Goal: Complete application form

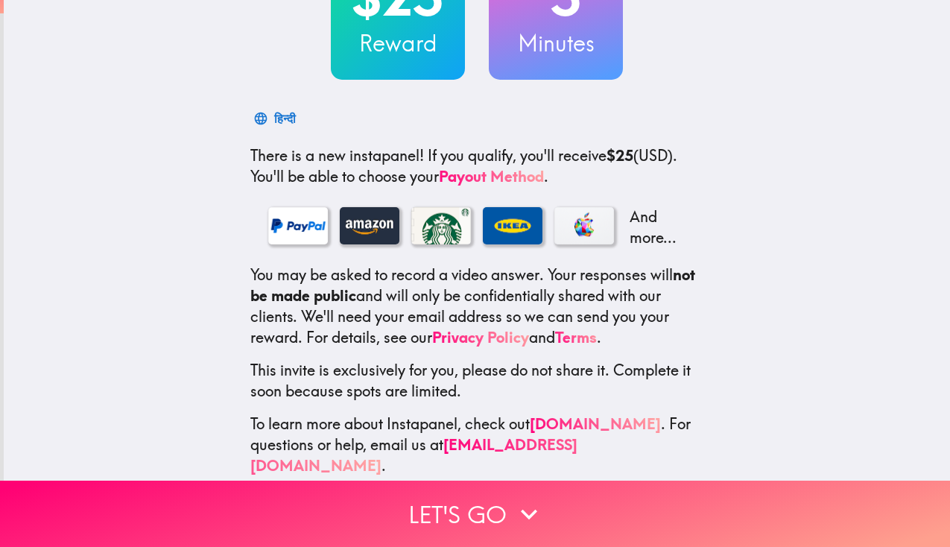
scroll to position [148, 0]
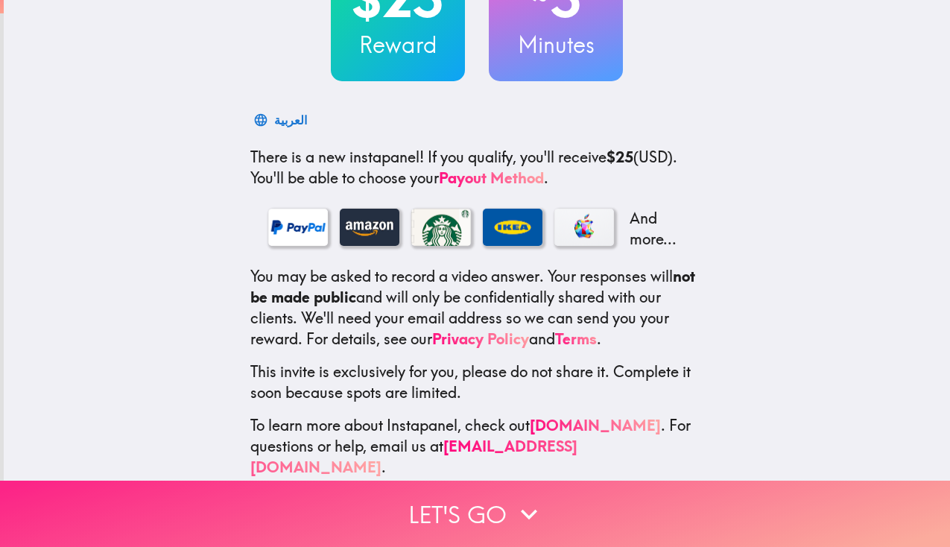
click at [427, 513] on button "Let's go" at bounding box center [475, 514] width 950 height 66
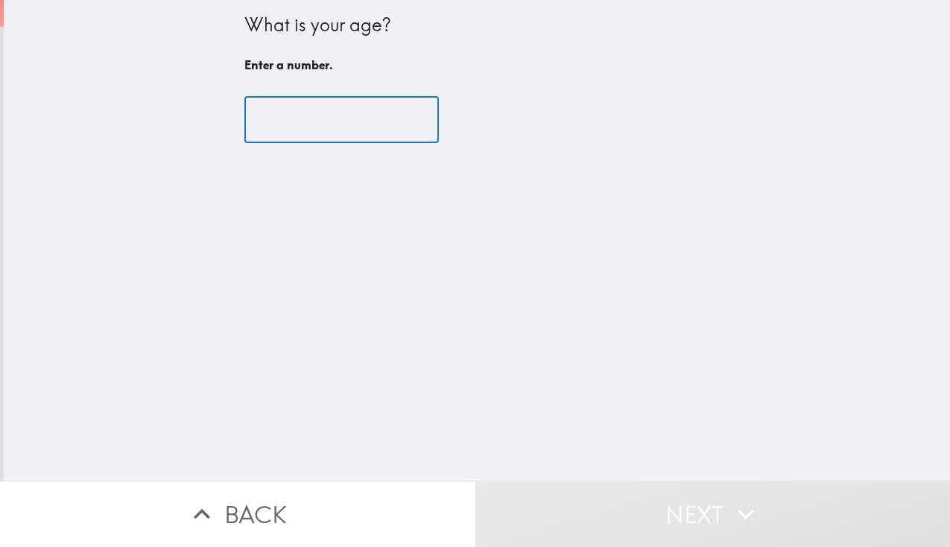
click at [314, 118] on input "number" at bounding box center [341, 120] width 194 height 46
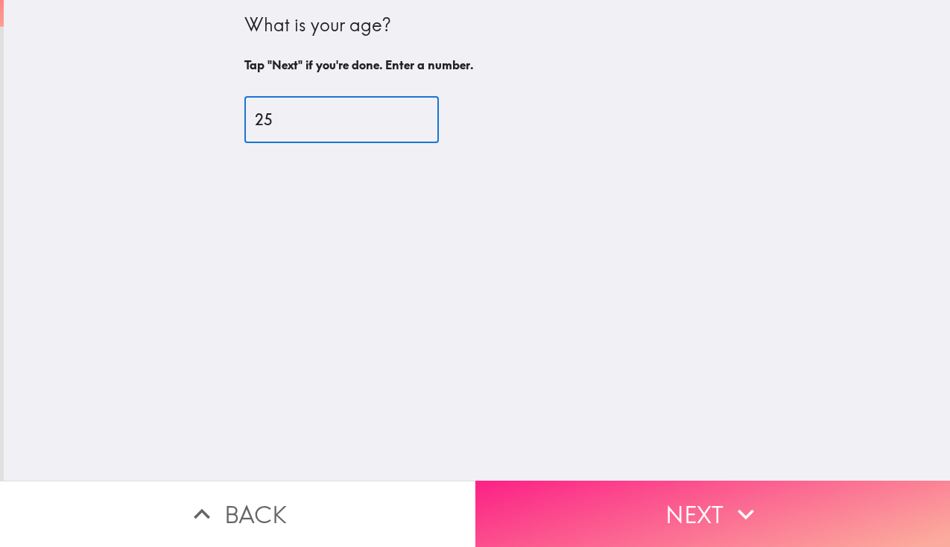
type input "25"
click at [695, 507] on button "Next" at bounding box center [712, 514] width 475 height 66
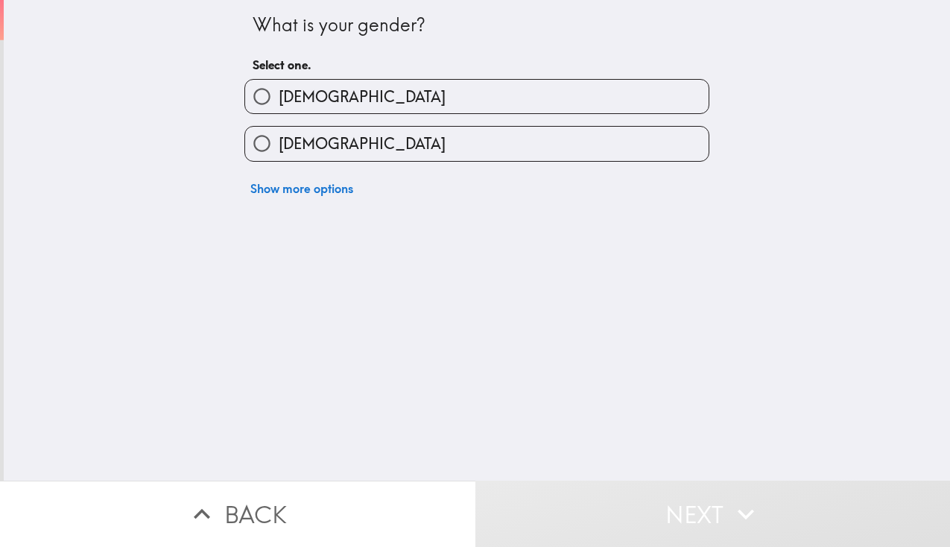
click at [391, 153] on label "[DEMOGRAPHIC_DATA]" at bounding box center [477, 144] width 464 height 34
click at [279, 153] on input "[DEMOGRAPHIC_DATA]" at bounding box center [262, 144] width 34 height 34
radio input "true"
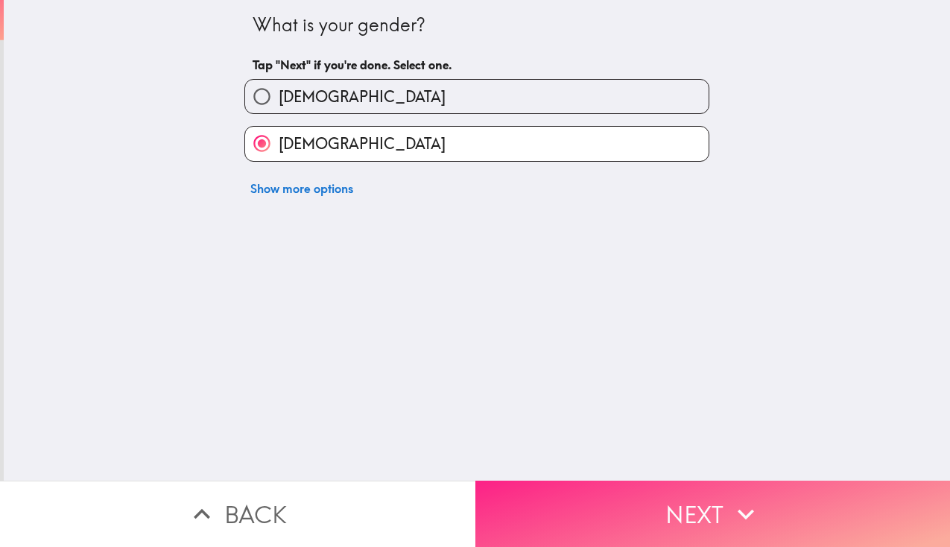
click at [730, 495] on button "Next" at bounding box center [712, 514] width 475 height 66
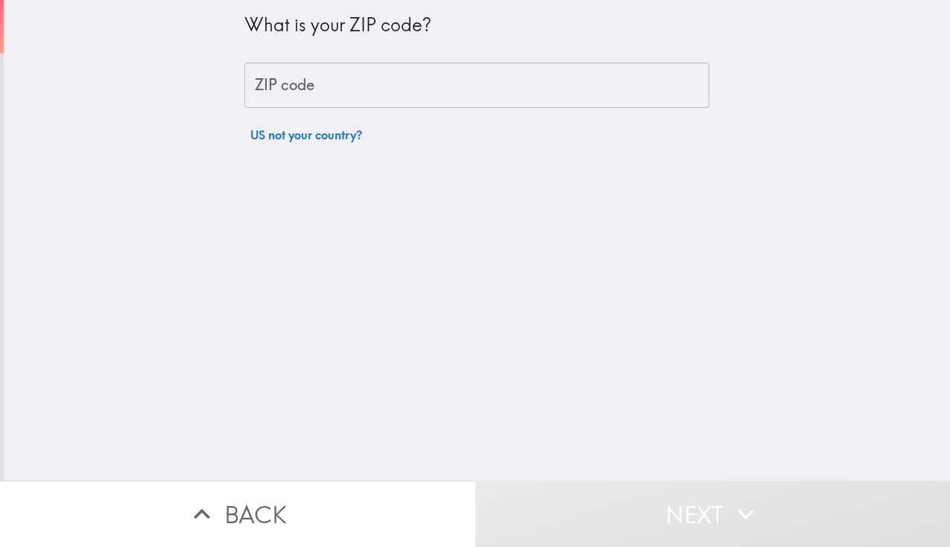
click at [452, 89] on input "ZIP code" at bounding box center [476, 86] width 465 height 46
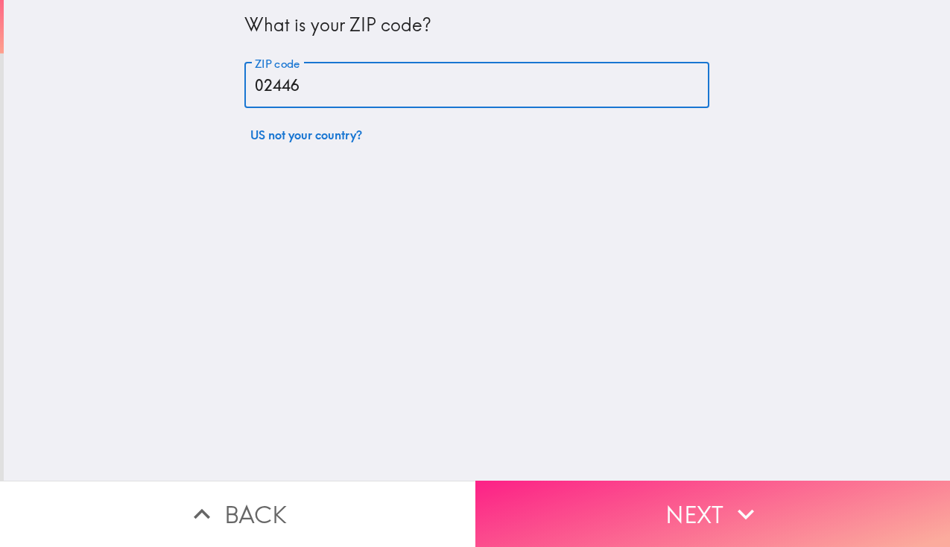
type input "02446"
click at [589, 493] on button "Next" at bounding box center [712, 514] width 475 height 66
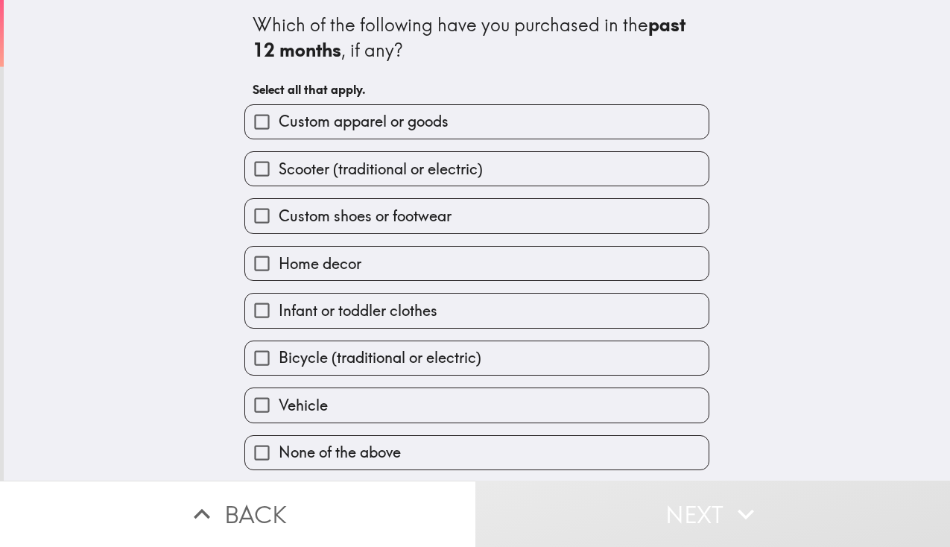
click at [367, 130] on span "Custom apparel or goods" at bounding box center [364, 121] width 170 height 21
click at [279, 130] on input "Custom apparel or goods" at bounding box center [262, 122] width 34 height 34
checkbox input "true"
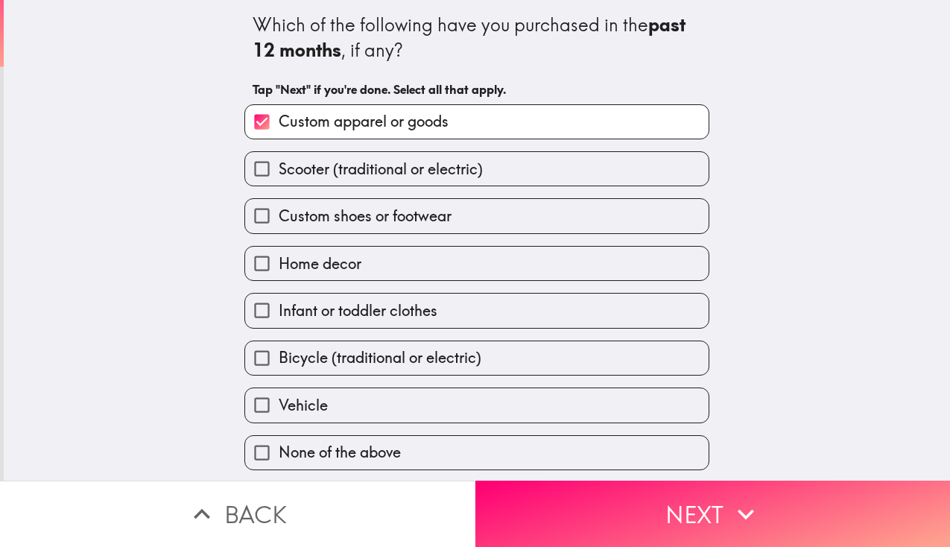
click at [350, 223] on span "Custom shoes or footwear" at bounding box center [365, 216] width 173 height 21
click at [279, 223] on input "Custom shoes or footwear" at bounding box center [262, 216] width 34 height 34
checkbox input "true"
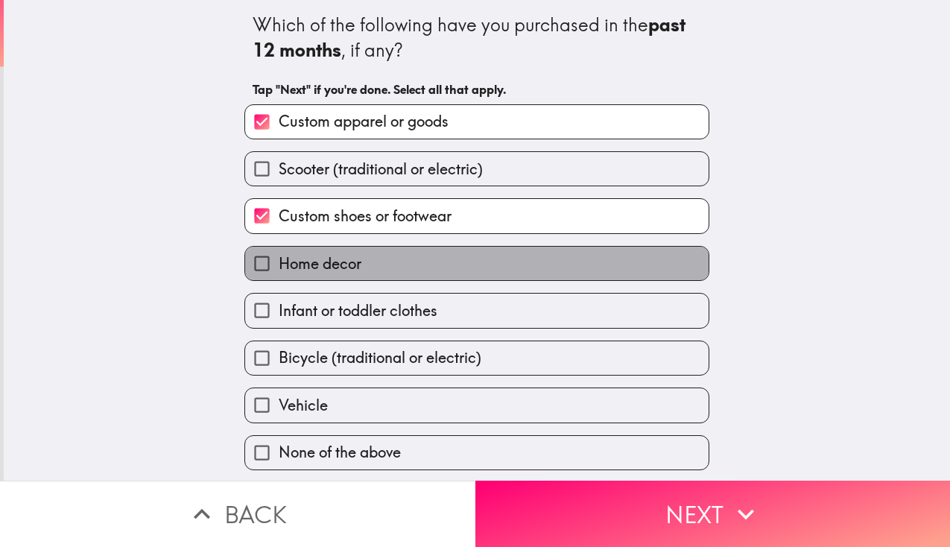
click at [335, 261] on span "Home decor" at bounding box center [320, 263] width 83 height 21
click at [279, 261] on input "Home decor" at bounding box center [262, 264] width 34 height 34
checkbox input "true"
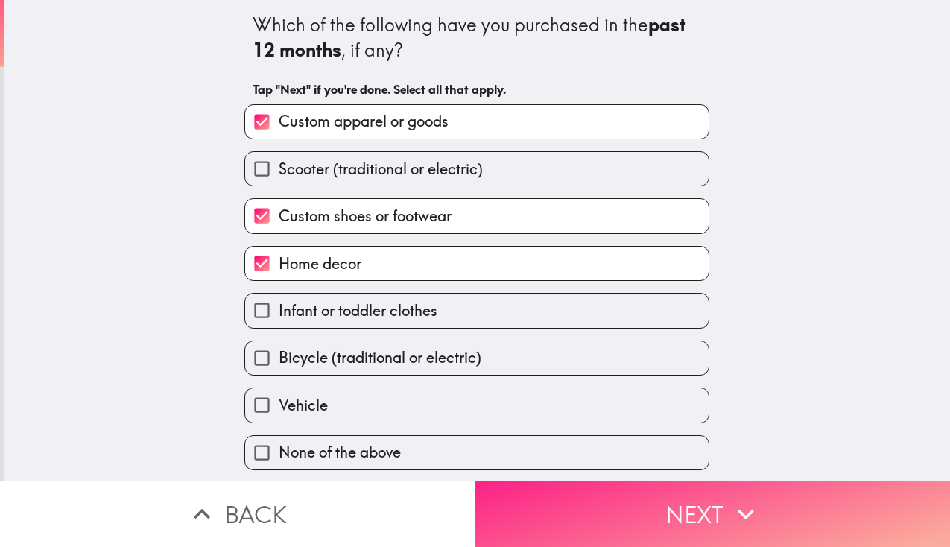
click at [680, 526] on button "Next" at bounding box center [712, 514] width 475 height 66
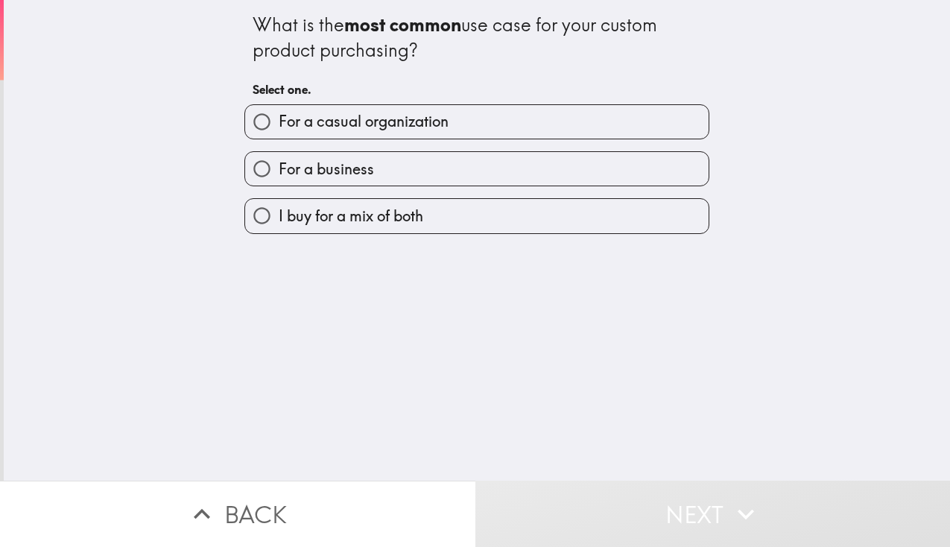
click at [377, 121] on span "For a casual organization" at bounding box center [364, 121] width 170 height 21
click at [279, 121] on input "For a casual organization" at bounding box center [262, 122] width 34 height 34
radio input "true"
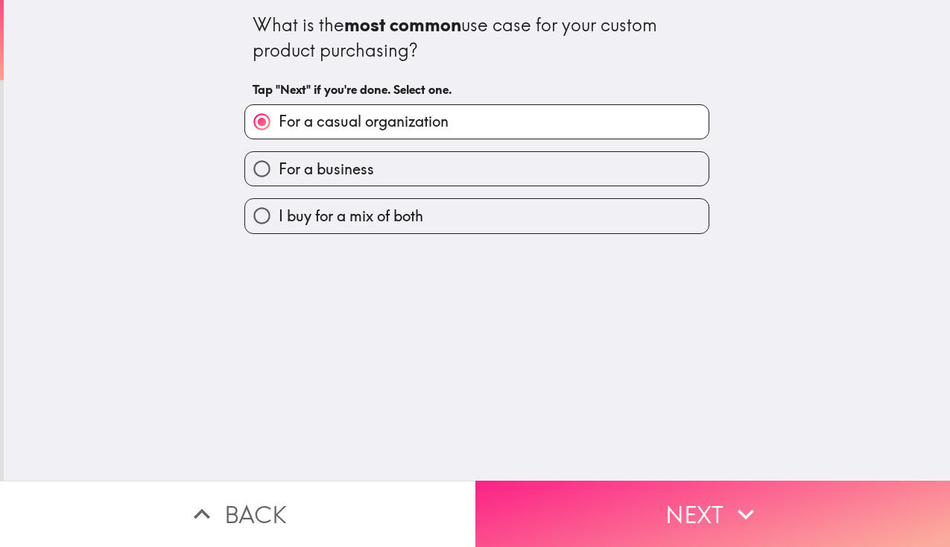
click at [686, 510] on button "Next" at bounding box center [712, 514] width 475 height 66
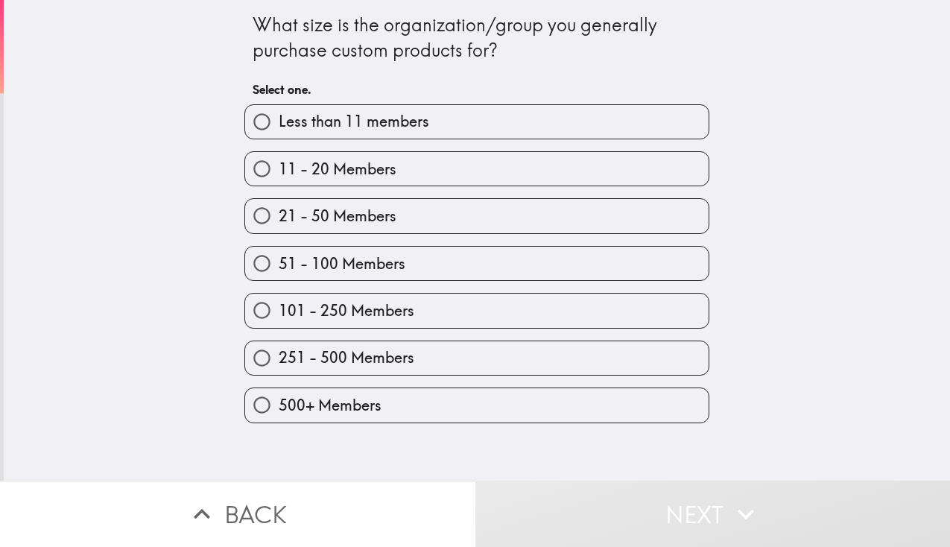
click at [455, 160] on label "11 - 20 Members" at bounding box center [477, 169] width 464 height 34
click at [279, 160] on input "11 - 20 Members" at bounding box center [262, 169] width 34 height 34
radio input "true"
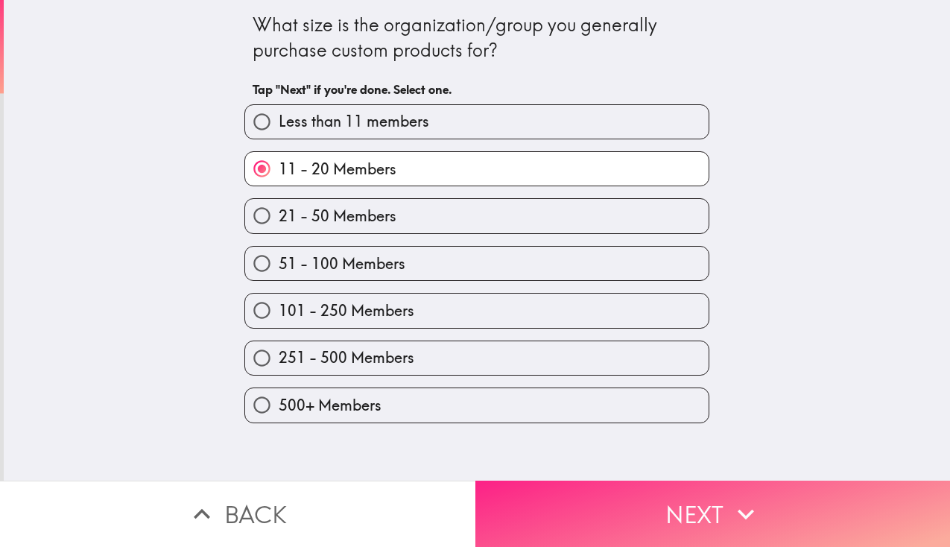
click at [721, 493] on button "Next" at bounding box center [712, 514] width 475 height 66
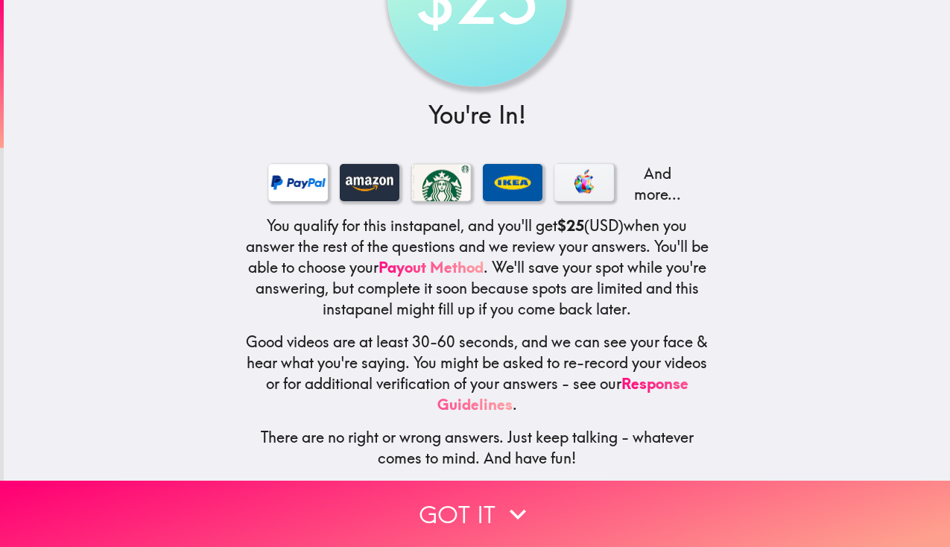
scroll to position [116, 0]
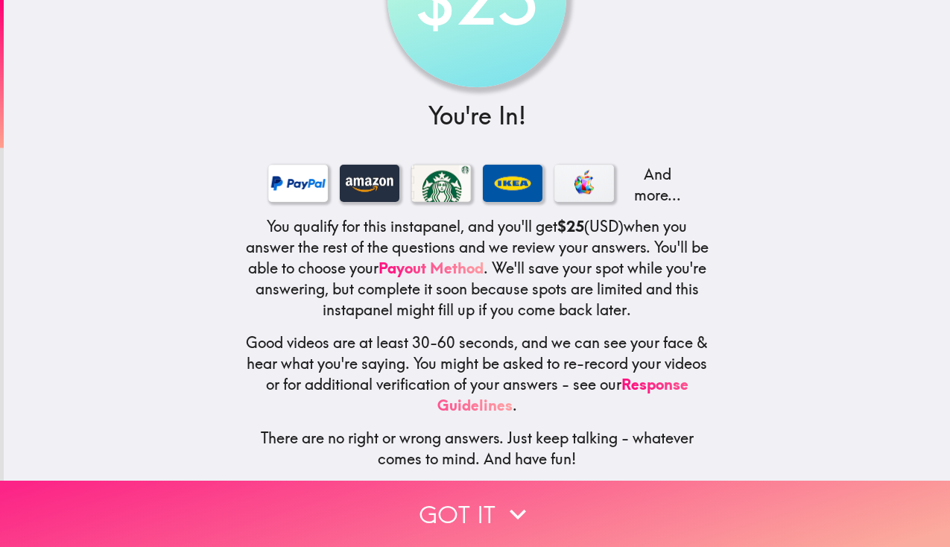
click at [443, 506] on button "Got it" at bounding box center [475, 514] width 950 height 66
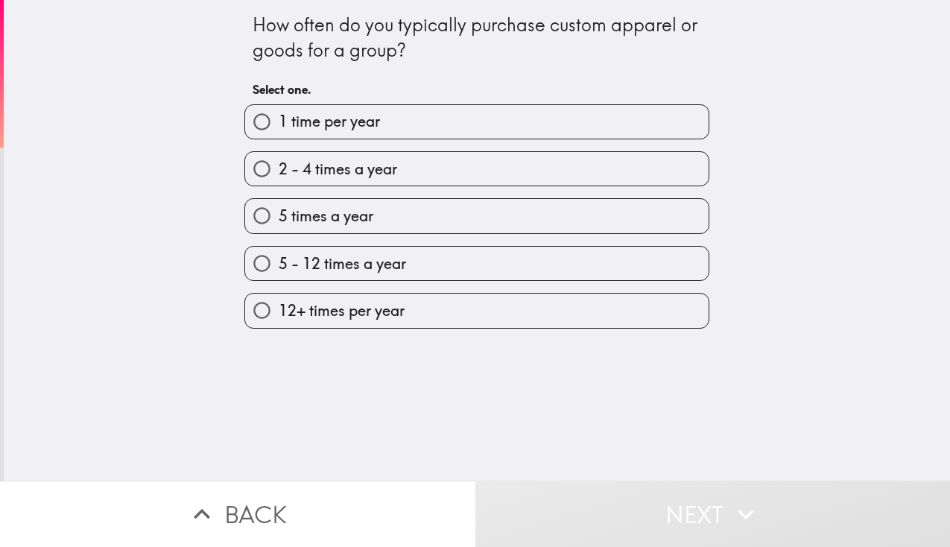
scroll to position [0, 0]
click at [444, 178] on label "2 - 4 times a year" at bounding box center [477, 169] width 464 height 34
click at [279, 178] on input "2 - 4 times a year" at bounding box center [262, 169] width 34 height 34
radio input "true"
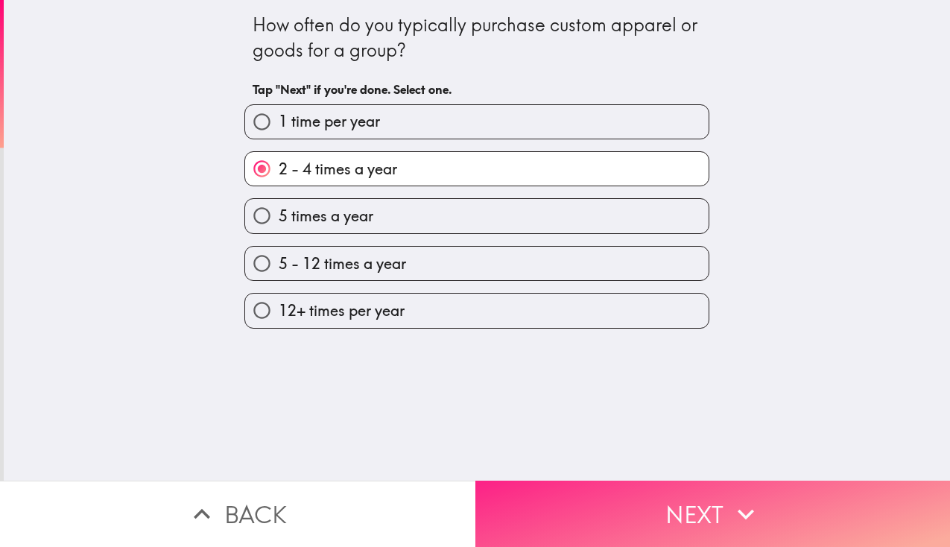
click at [752, 499] on icon "button" at bounding box center [746, 514] width 33 height 33
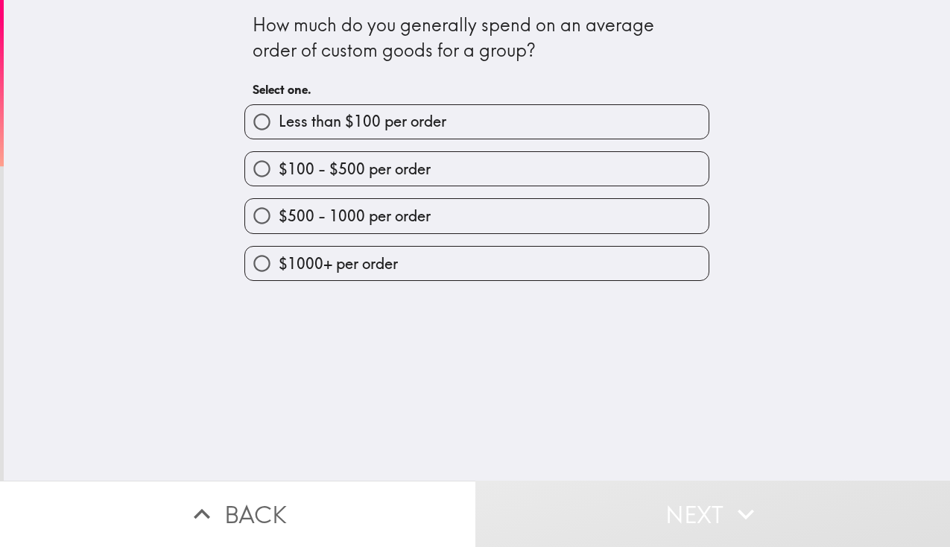
click at [510, 162] on label "$100 - $500 per order" at bounding box center [477, 169] width 464 height 34
click at [279, 162] on input "$100 - $500 per order" at bounding box center [262, 169] width 34 height 34
radio input "true"
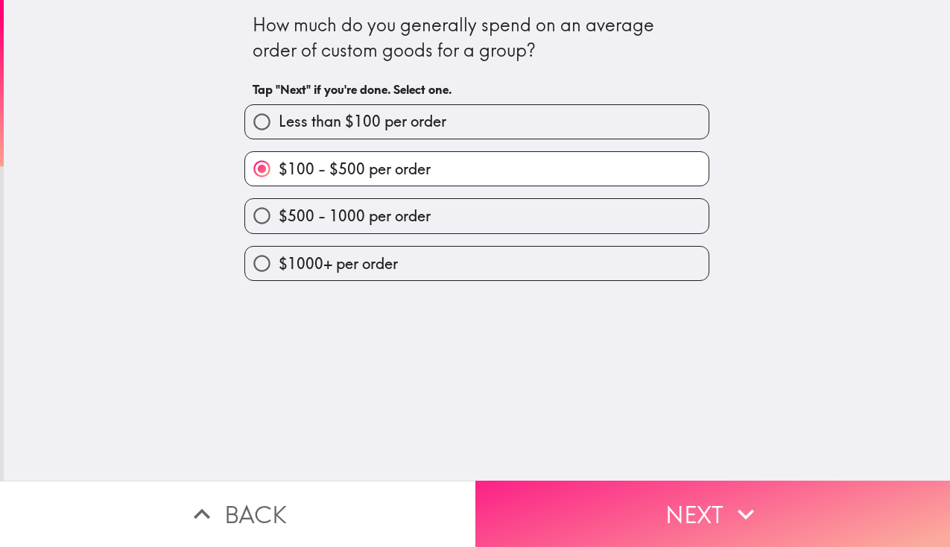
click at [666, 516] on button "Next" at bounding box center [712, 514] width 475 height 66
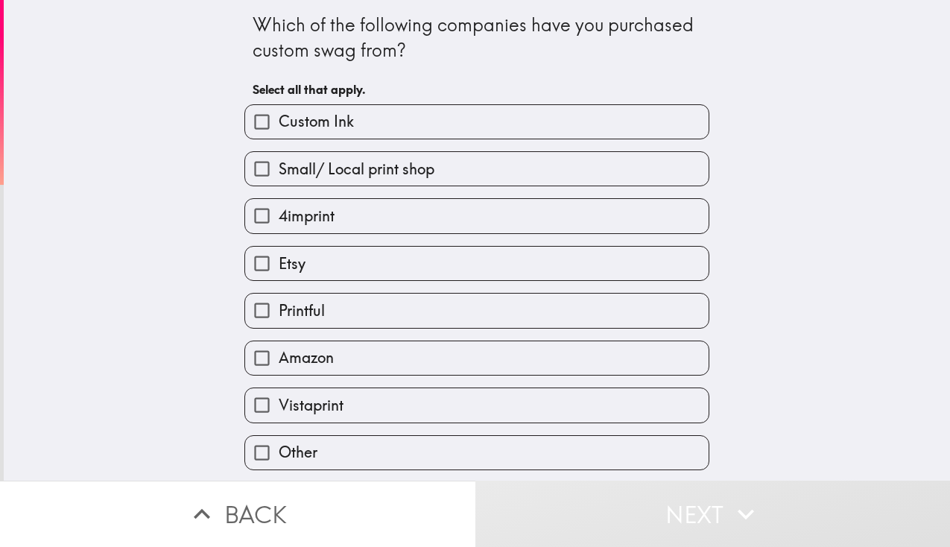
click at [329, 260] on label "Etsy" at bounding box center [477, 264] width 464 height 34
click at [279, 260] on input "Etsy" at bounding box center [262, 264] width 34 height 34
checkbox input "true"
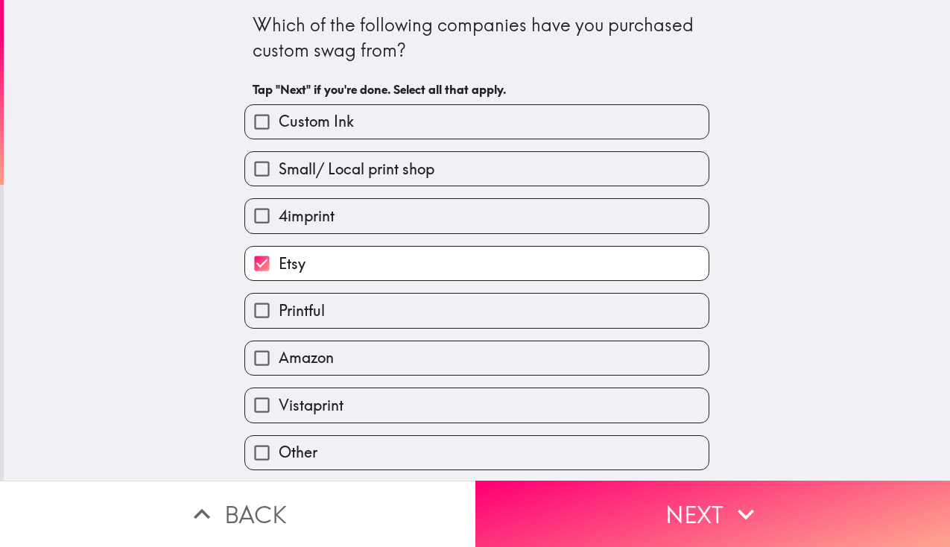
click at [309, 361] on span "Amazon" at bounding box center [306, 357] width 55 height 21
click at [279, 361] on input "Amazon" at bounding box center [262, 358] width 34 height 34
checkbox input "true"
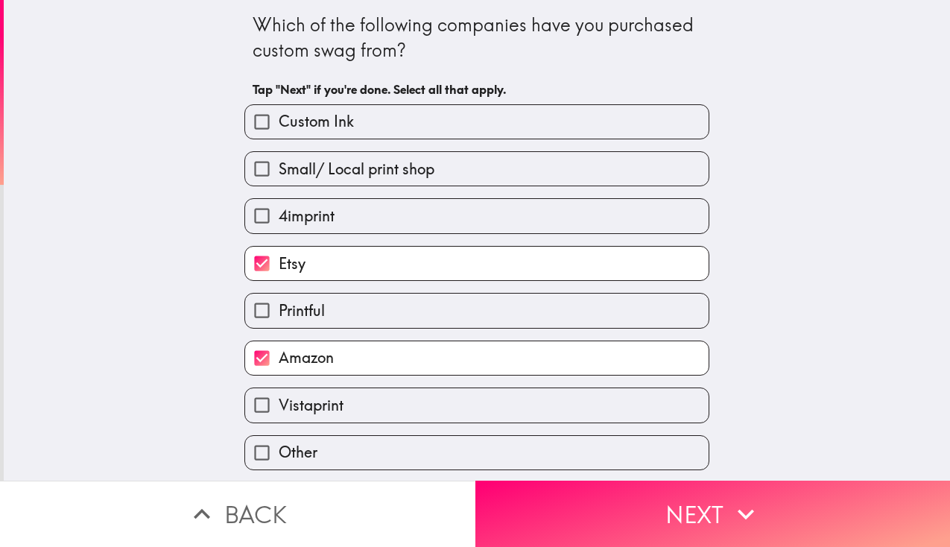
click at [373, 121] on label "Custom Ink" at bounding box center [477, 122] width 464 height 34
click at [279, 121] on input "Custom Ink" at bounding box center [262, 122] width 34 height 34
checkbox input "true"
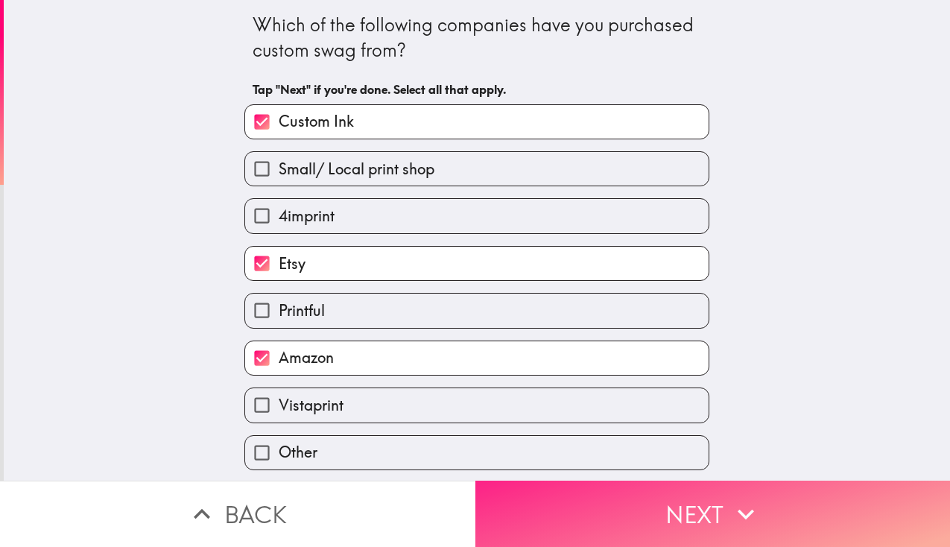
click at [667, 488] on button "Next" at bounding box center [712, 514] width 475 height 66
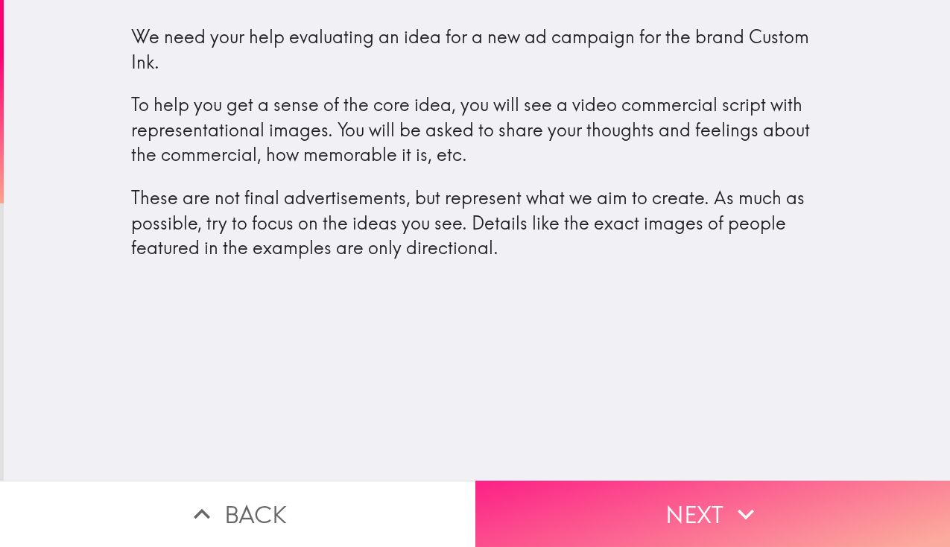
click at [646, 506] on button "Next" at bounding box center [712, 514] width 475 height 66
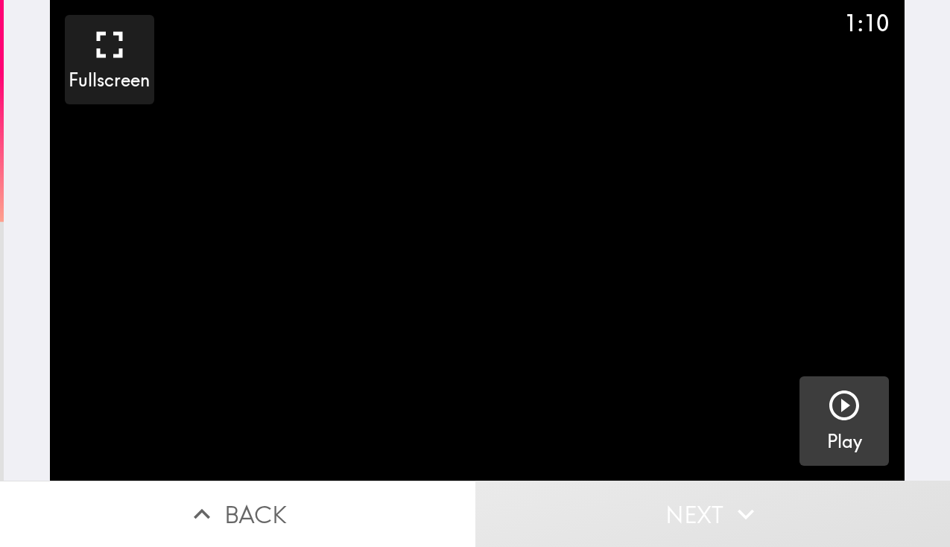
click at [834, 412] on icon "button" at bounding box center [844, 405] width 30 height 30
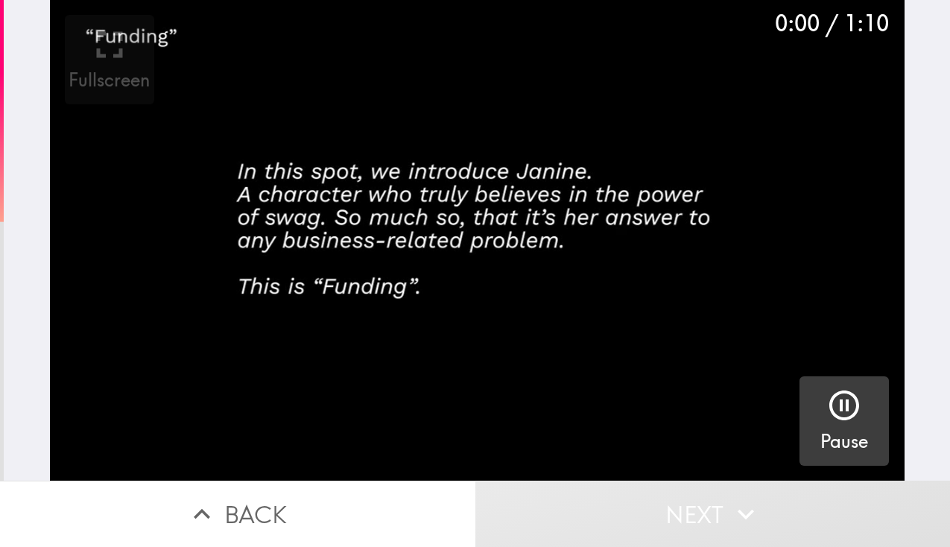
click at [224, 512] on button "Back" at bounding box center [237, 514] width 475 height 66
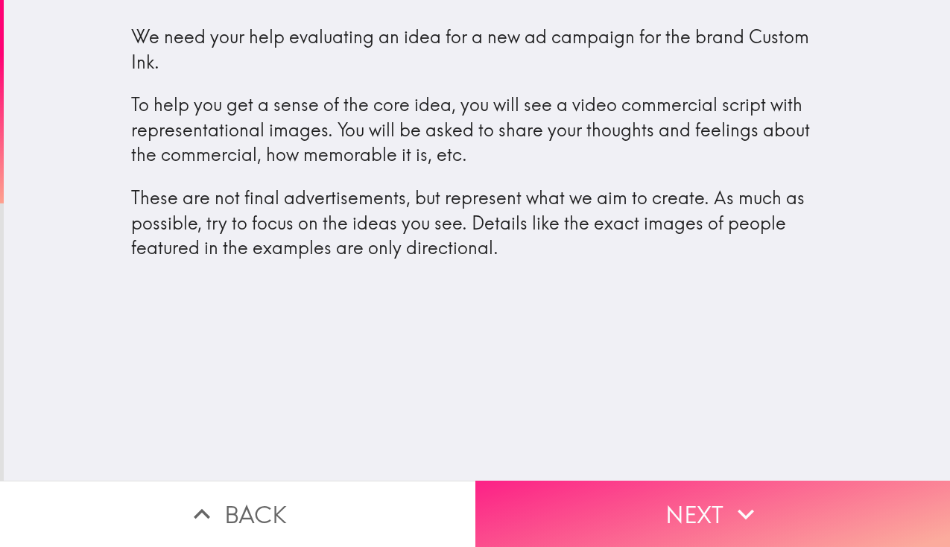
click at [794, 491] on button "Next" at bounding box center [712, 514] width 475 height 66
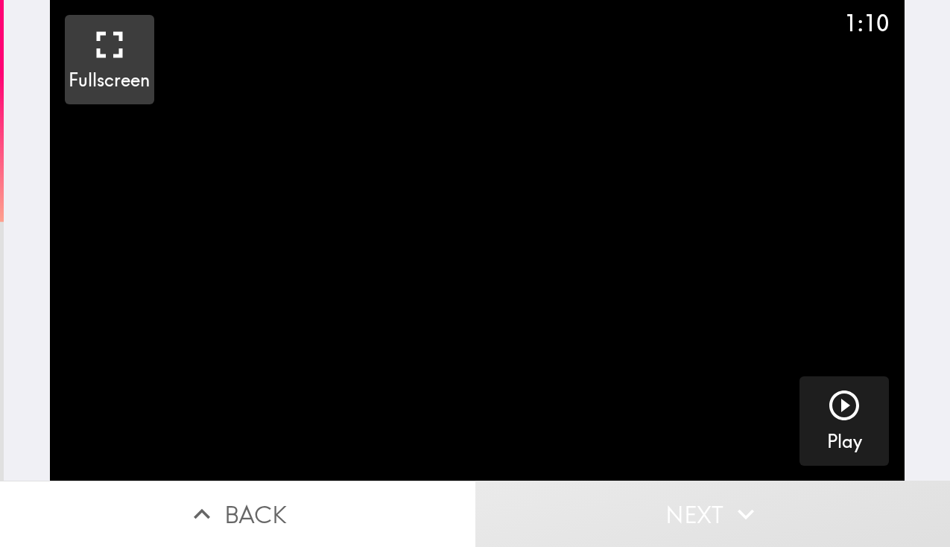
click at [118, 45] on icon "button" at bounding box center [109, 44] width 45 height 45
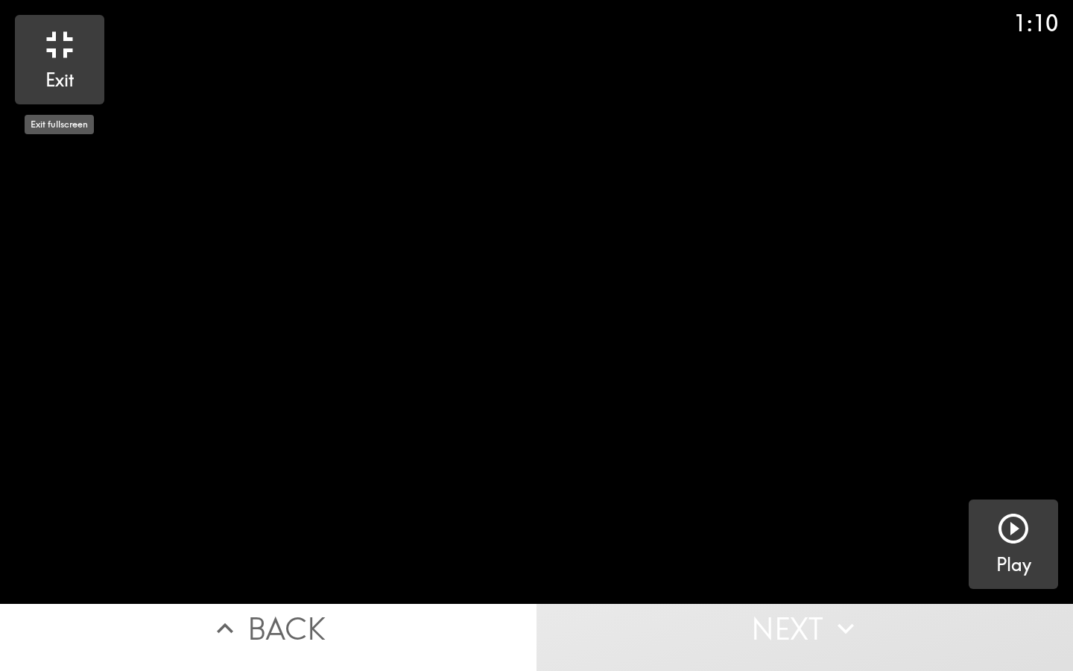
click at [949, 530] on icon "button" at bounding box center [1014, 528] width 36 height 36
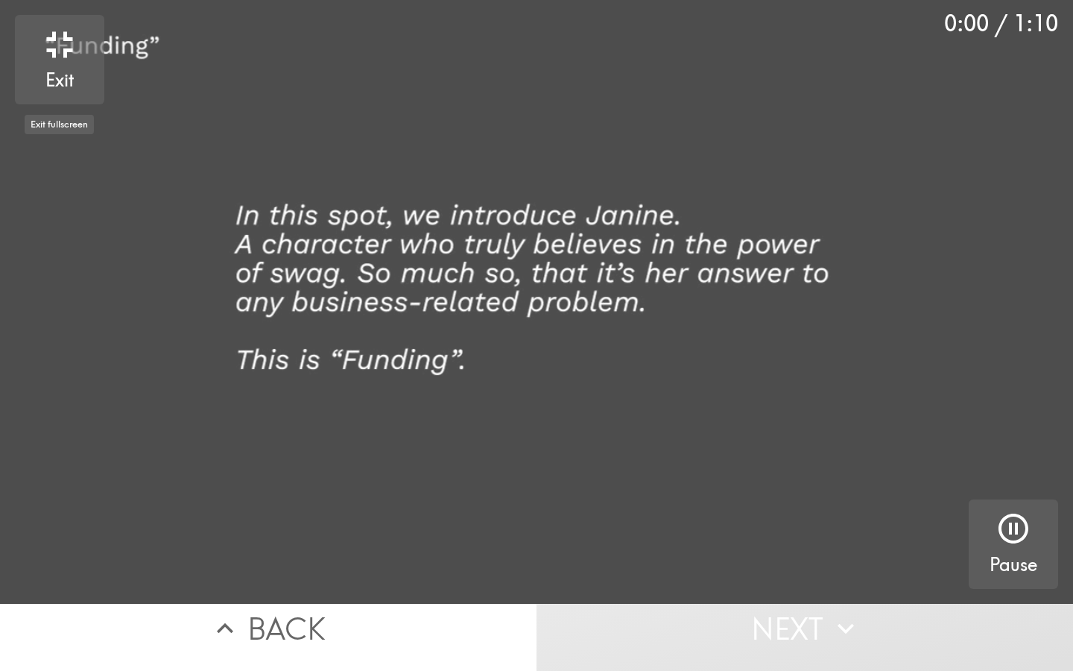
click at [503, 288] on video "button" at bounding box center [536, 302] width 1073 height 604
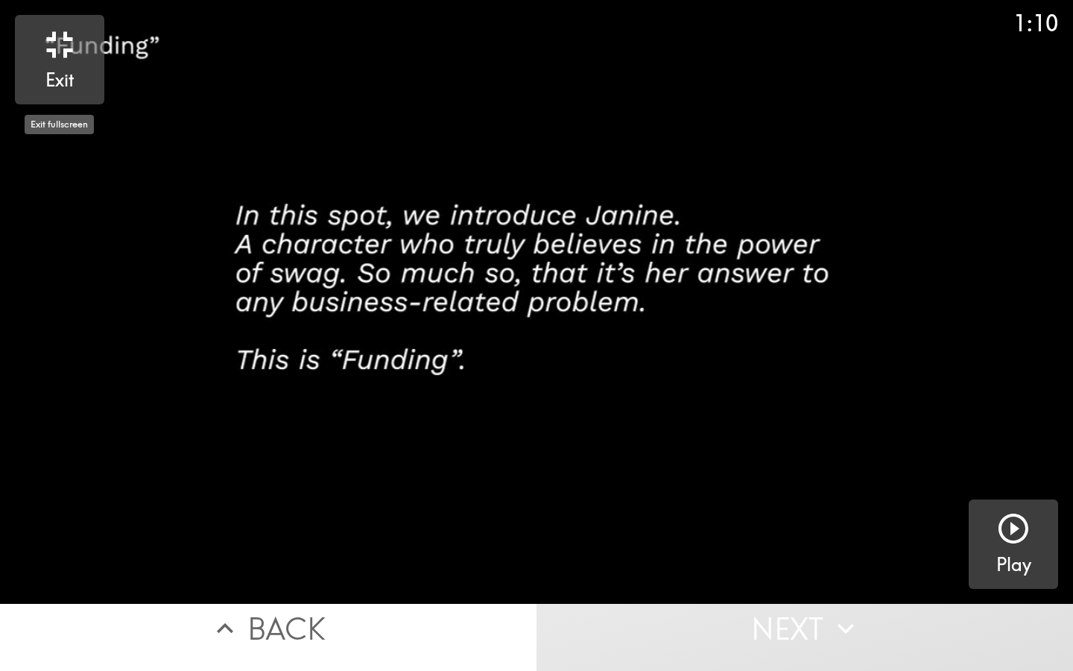
click at [63, 42] on icon "button" at bounding box center [59, 44] width 45 height 45
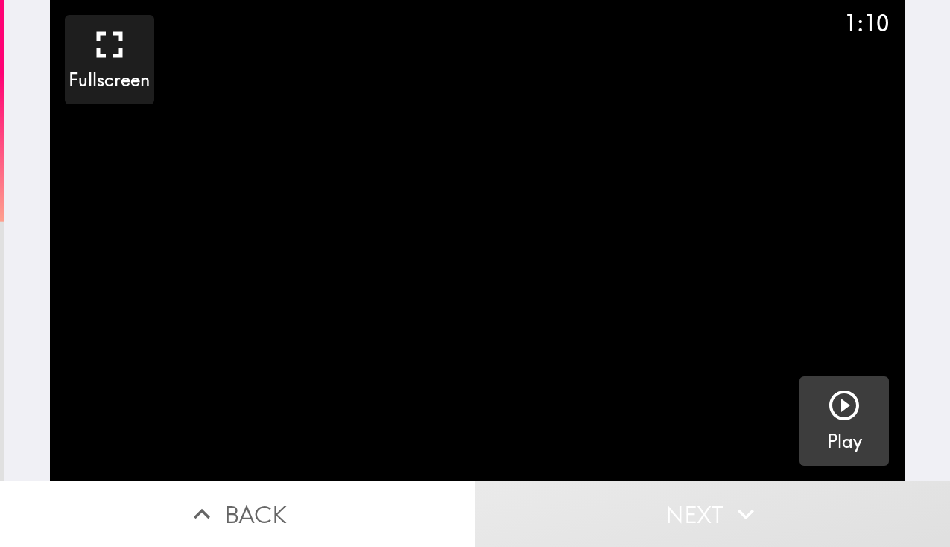
click at [832, 406] on icon "button" at bounding box center [844, 405] width 30 height 30
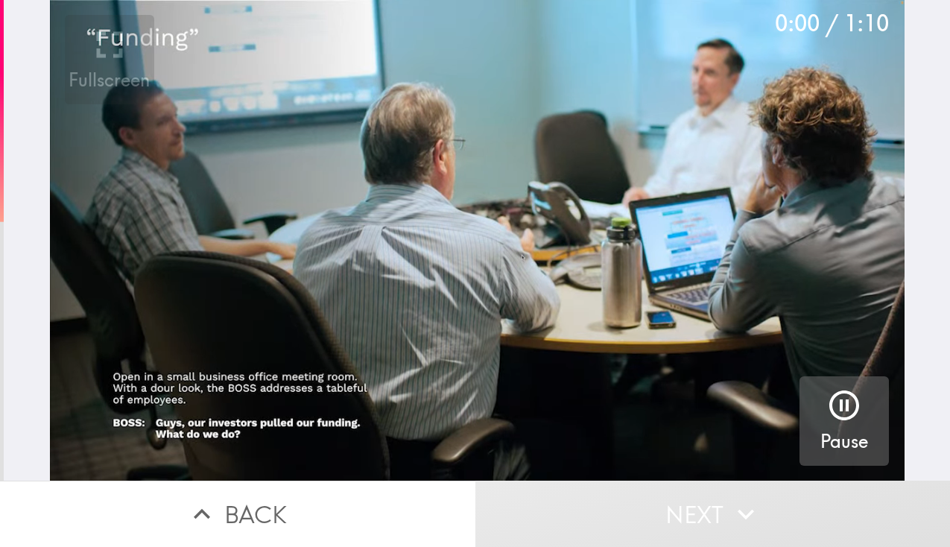
click at [865, 28] on div "0:00 / 1:10" at bounding box center [832, 22] width 114 height 31
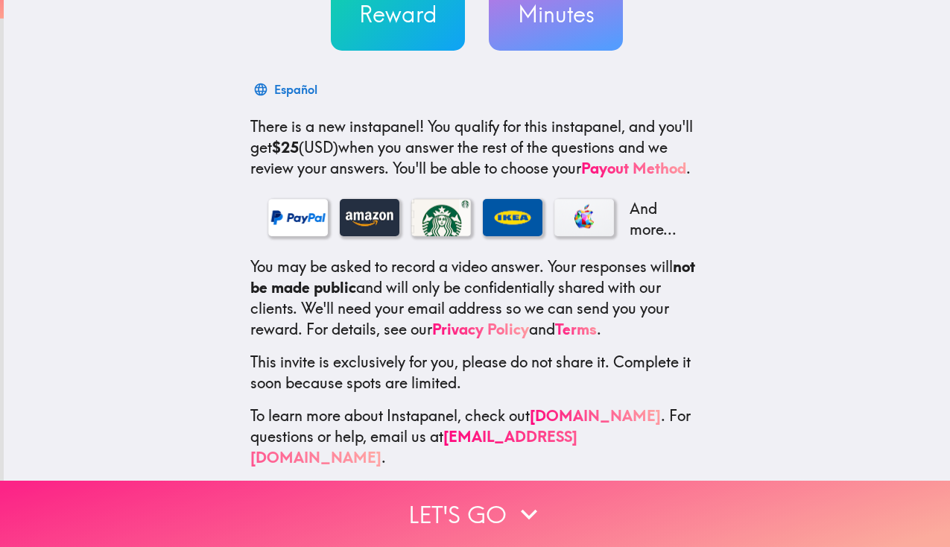
scroll to position [169, 0]
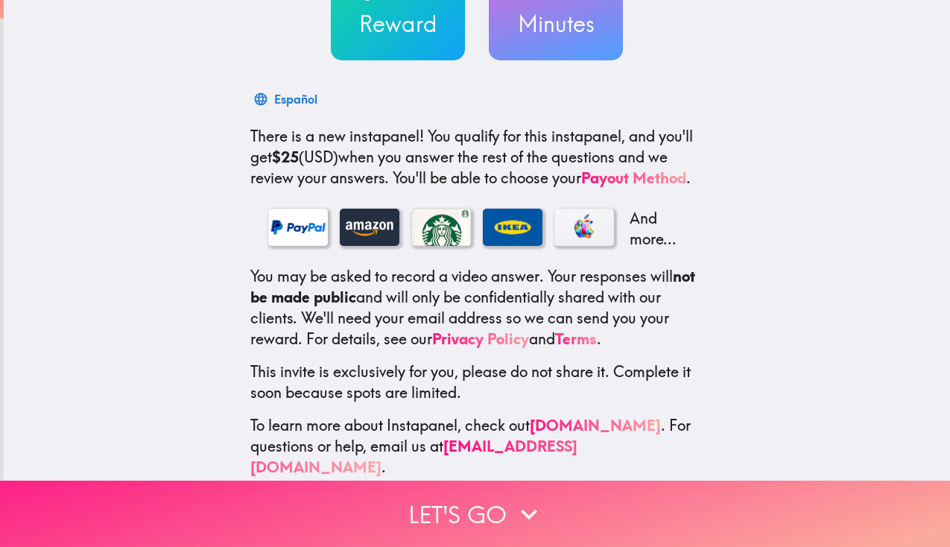
click at [472, 516] on button "Let's go" at bounding box center [475, 514] width 950 height 66
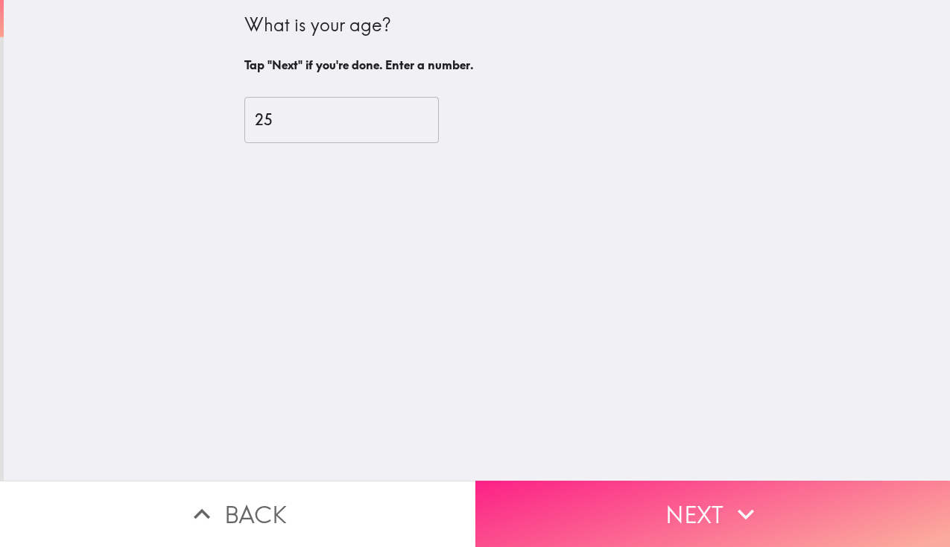
click at [589, 496] on button "Next" at bounding box center [712, 514] width 475 height 66
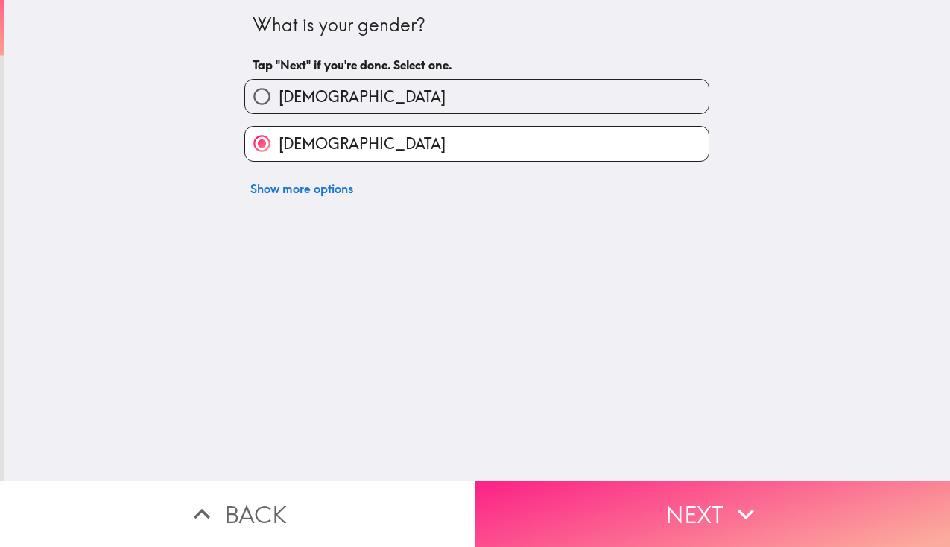
click at [589, 496] on button "Next" at bounding box center [712, 514] width 475 height 66
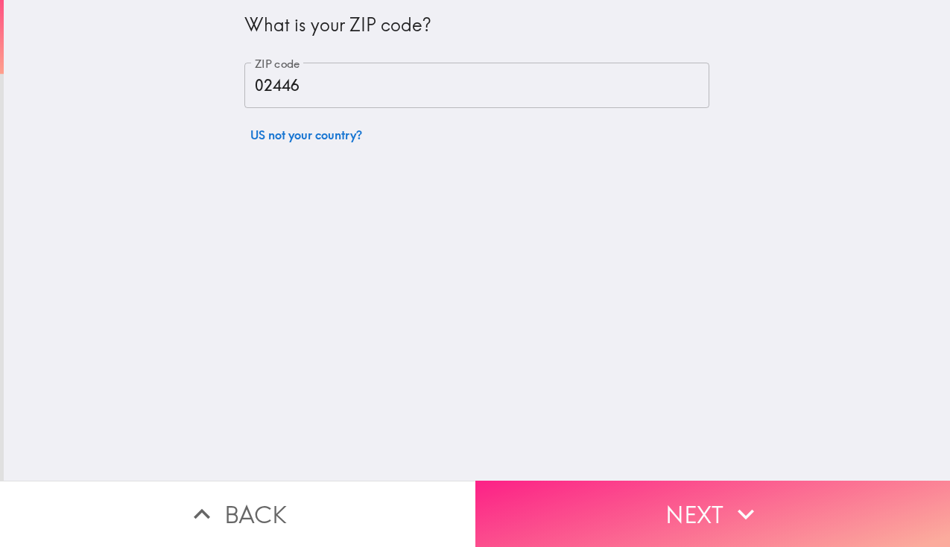
click at [589, 496] on button "Next" at bounding box center [712, 514] width 475 height 66
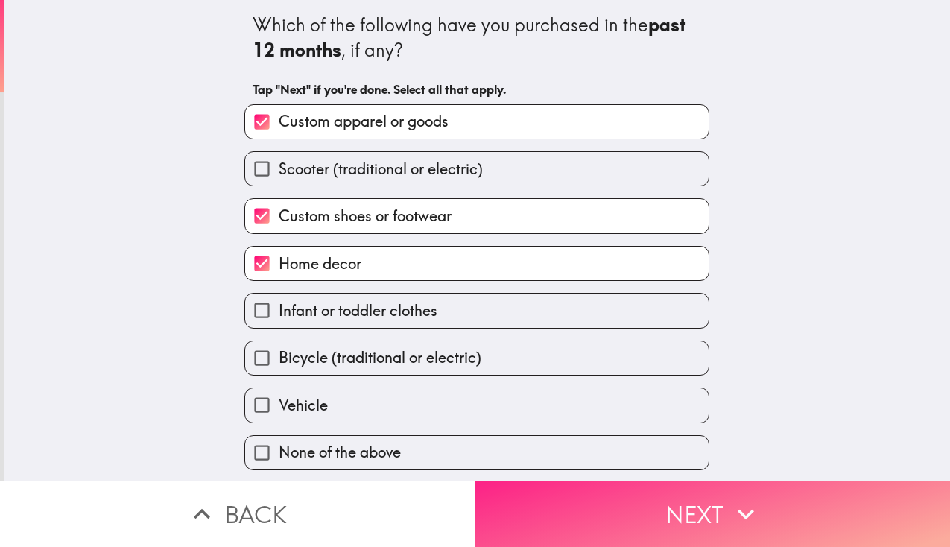
click at [589, 496] on button "Next" at bounding box center [712, 514] width 475 height 66
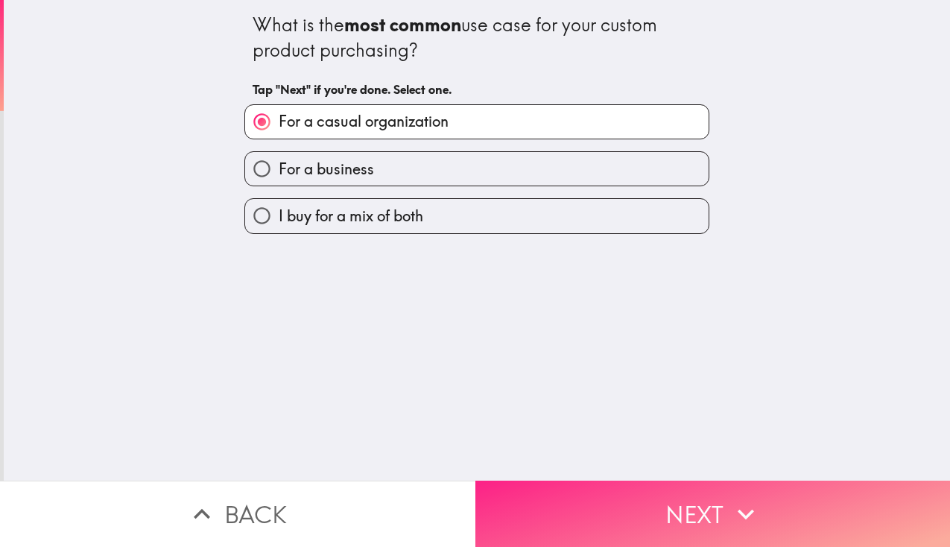
click at [589, 496] on button "Next" at bounding box center [712, 514] width 475 height 66
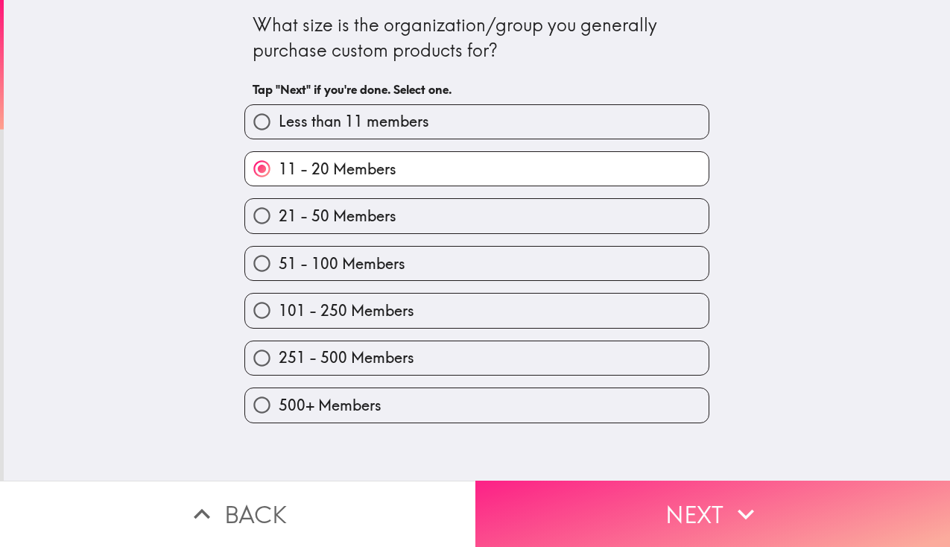
click at [589, 496] on button "Next" at bounding box center [712, 514] width 475 height 66
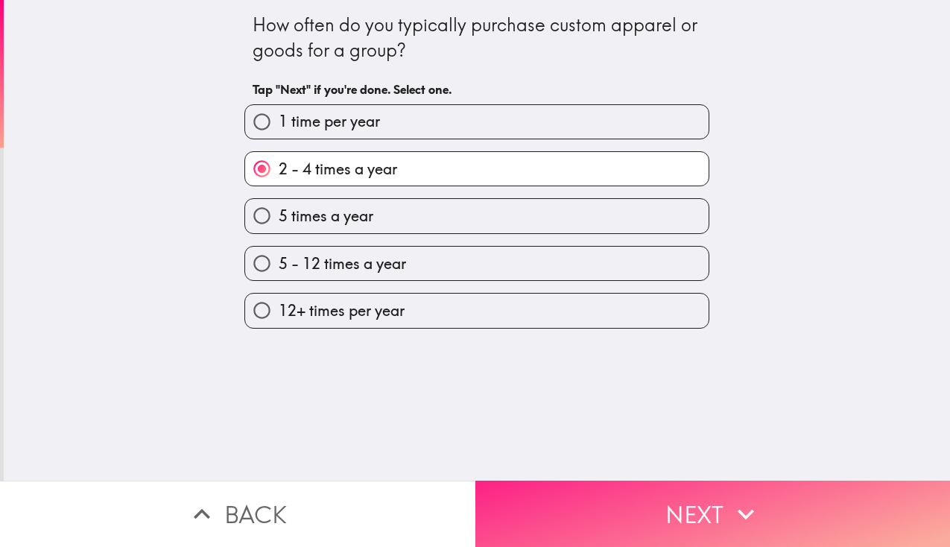
click at [735, 514] on icon "button" at bounding box center [746, 514] width 33 height 33
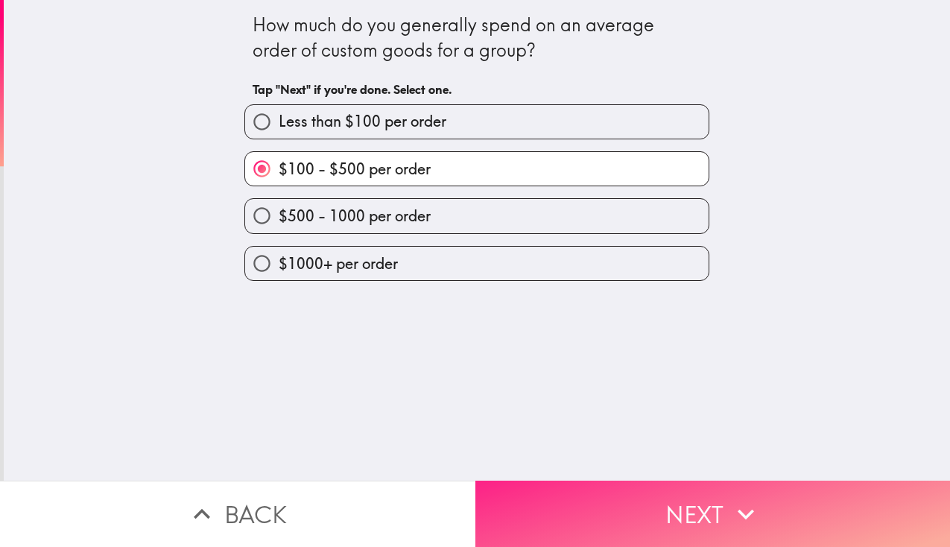
click at [735, 514] on icon "button" at bounding box center [746, 514] width 33 height 33
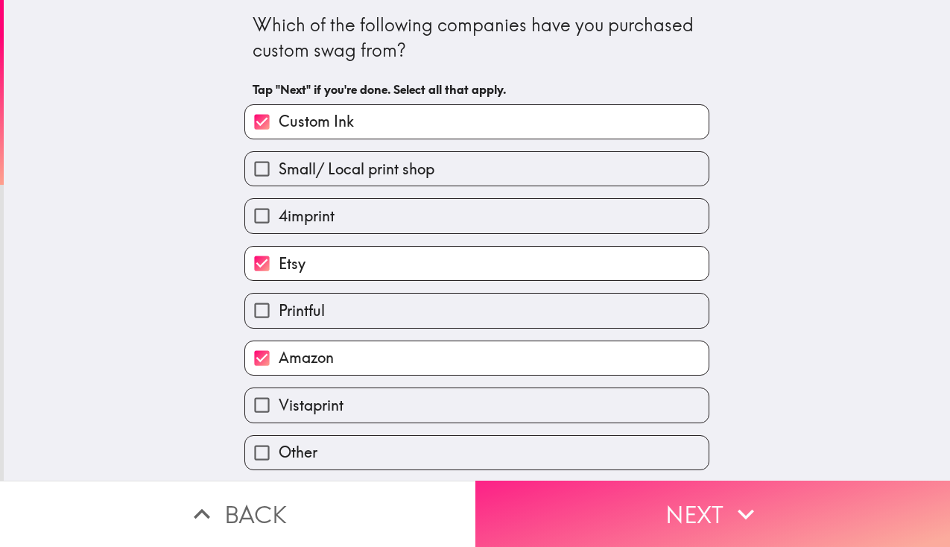
click at [735, 514] on icon "button" at bounding box center [746, 514] width 33 height 33
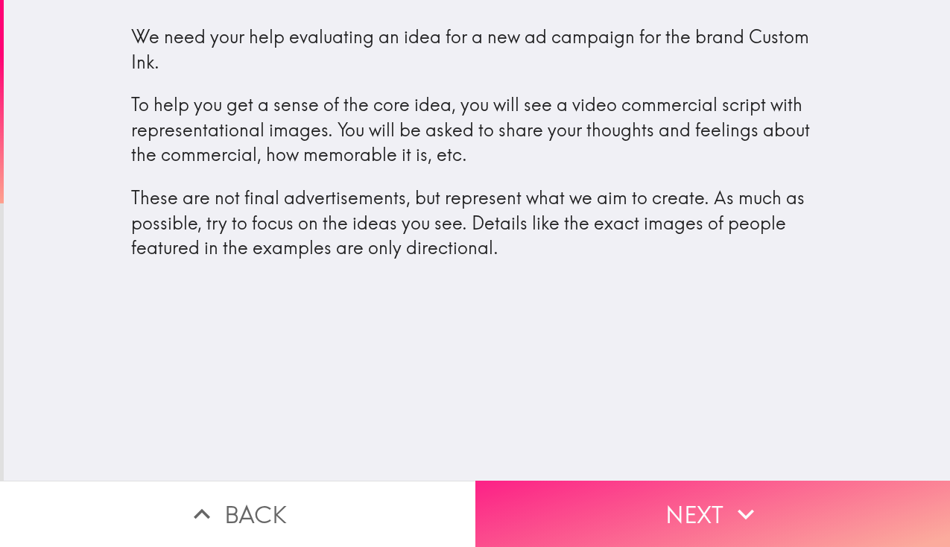
click at [735, 514] on icon "button" at bounding box center [746, 514] width 33 height 33
